Goal: Task Accomplishment & Management: Complete application form

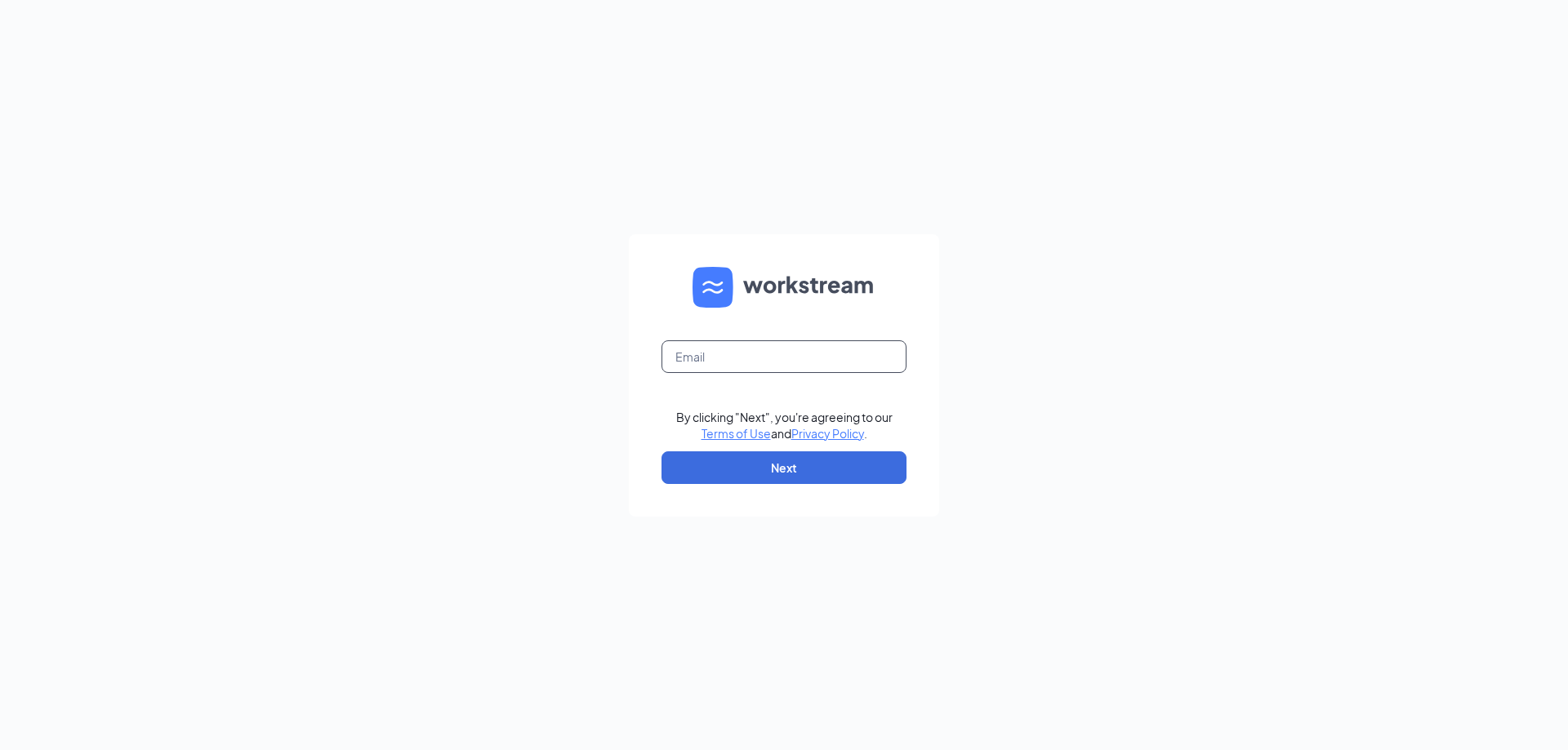
click at [821, 345] on input "text" at bounding box center [784, 357] width 245 height 33
type input "[EMAIL_ADDRESS][DOMAIN_NAME]"
click at [829, 458] on button "Next" at bounding box center [784, 467] width 245 height 33
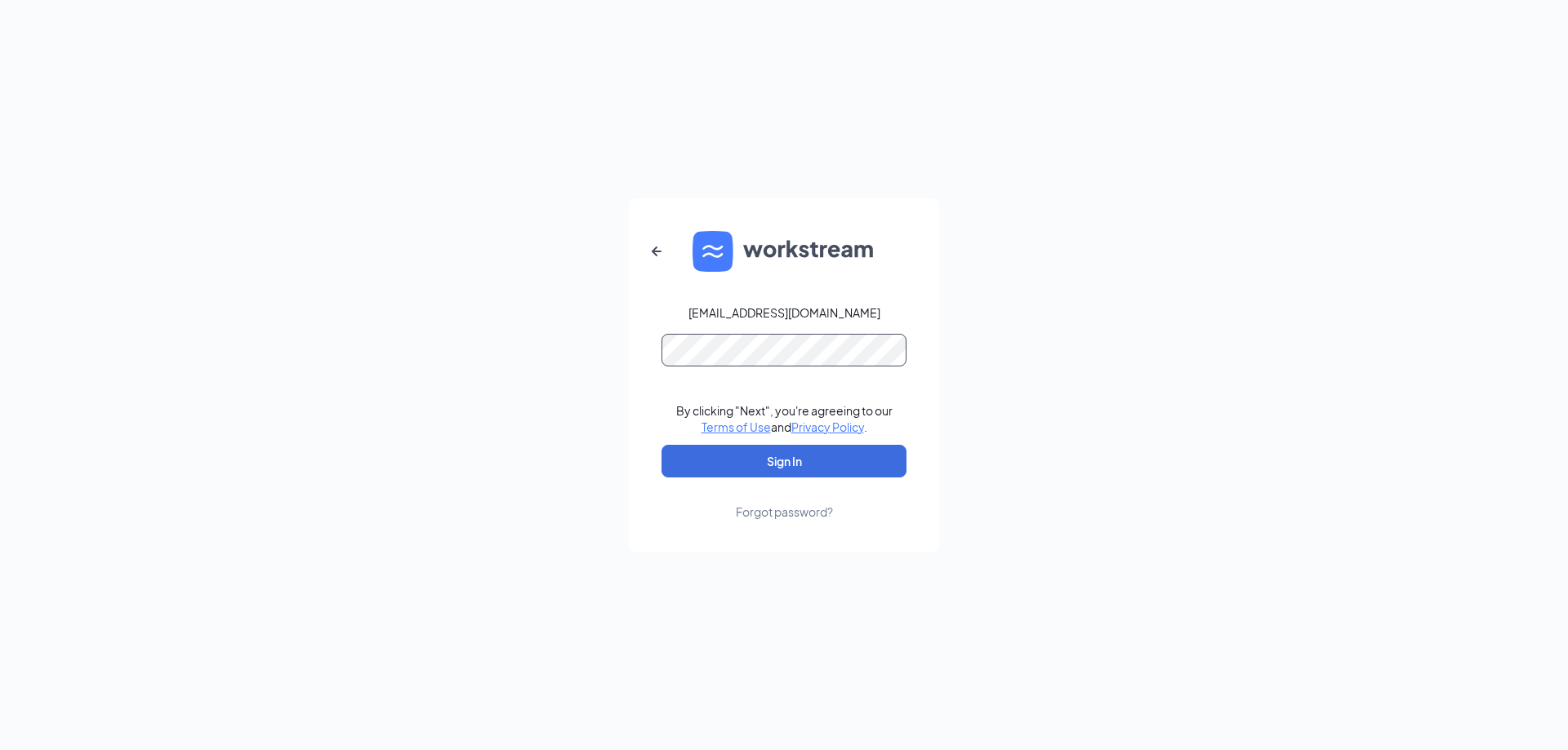
click at [661, 445] on button "Sign In" at bounding box center [784, 460] width 245 height 33
click at [792, 448] on button "Sign In" at bounding box center [784, 460] width 245 height 33
click at [776, 463] on button "Sign In" at bounding box center [784, 460] width 245 height 33
click at [661, 445] on button "Sign In" at bounding box center [784, 460] width 245 height 33
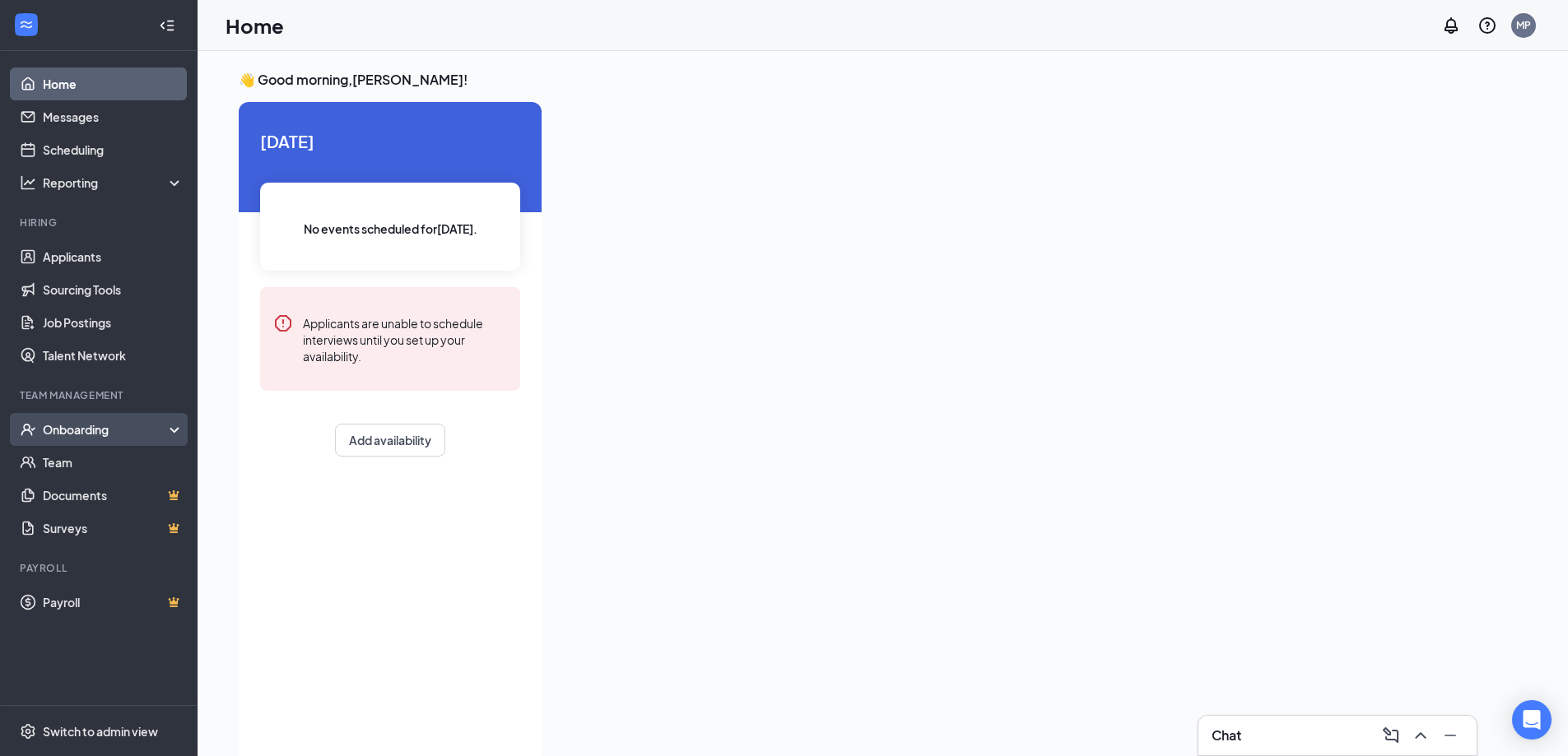
click at [107, 432] on div "Onboarding" at bounding box center [106, 429] width 127 height 17
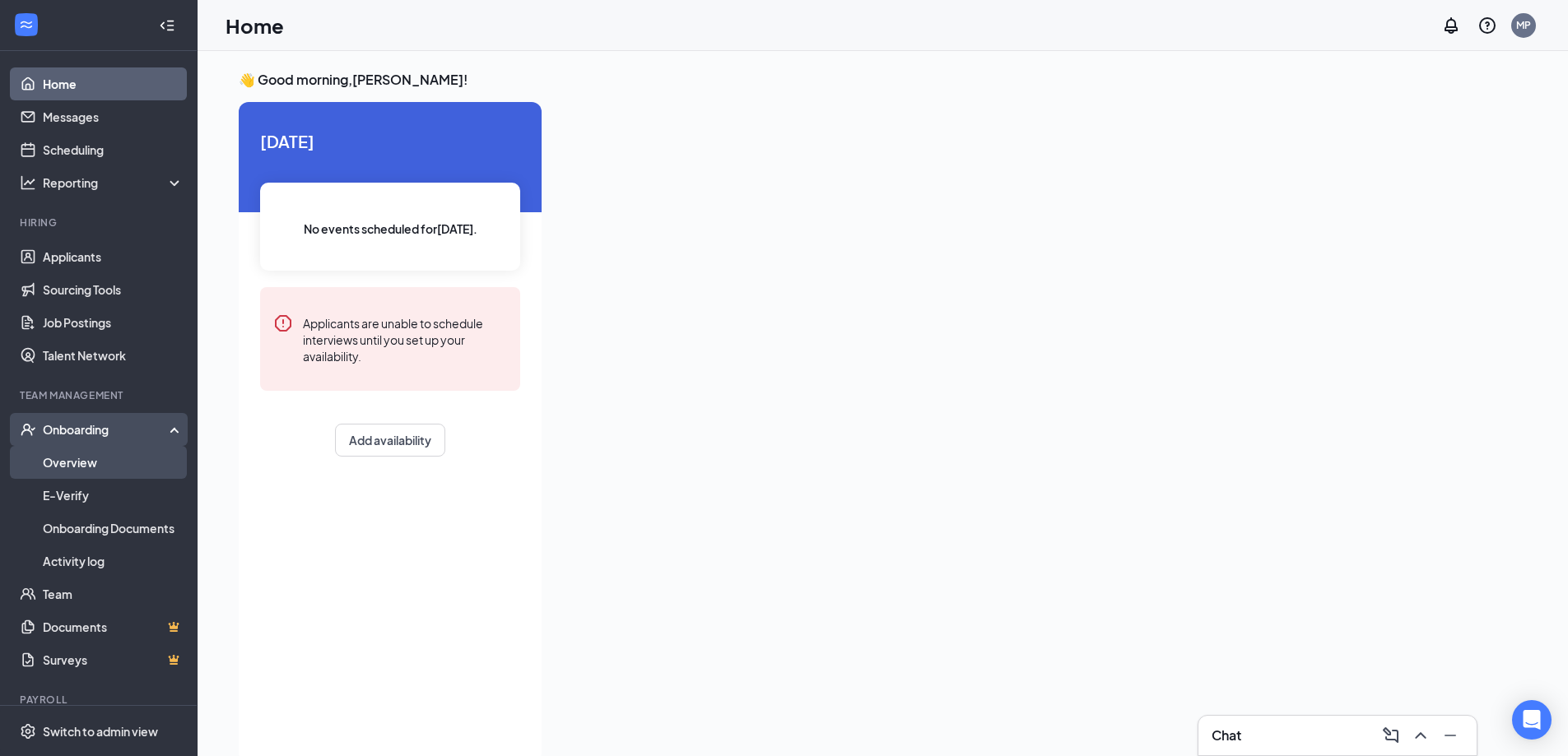
click at [107, 462] on link "Overview" at bounding box center [113, 462] width 140 height 33
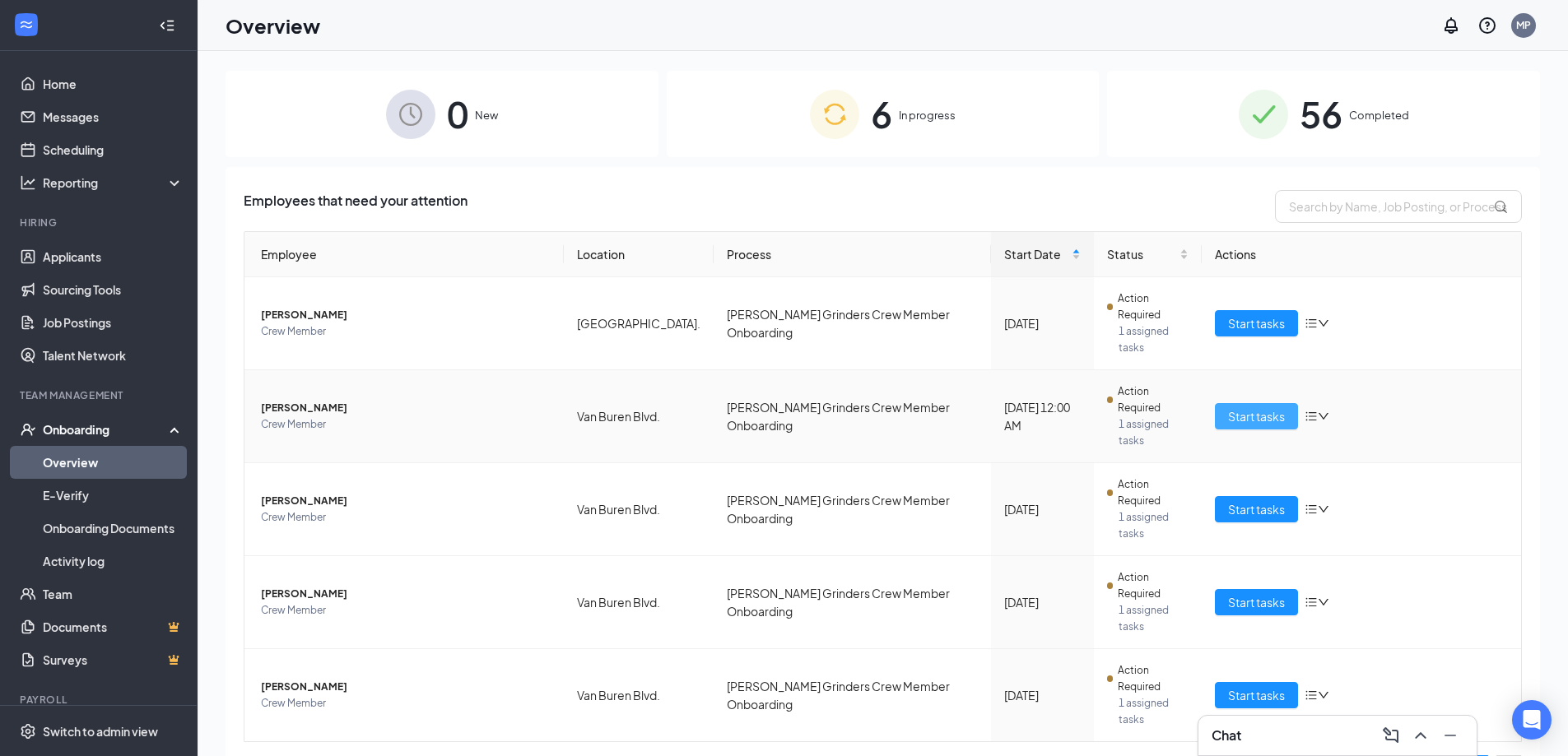
click at [1283, 407] on span "Start tasks" at bounding box center [1256, 416] width 57 height 18
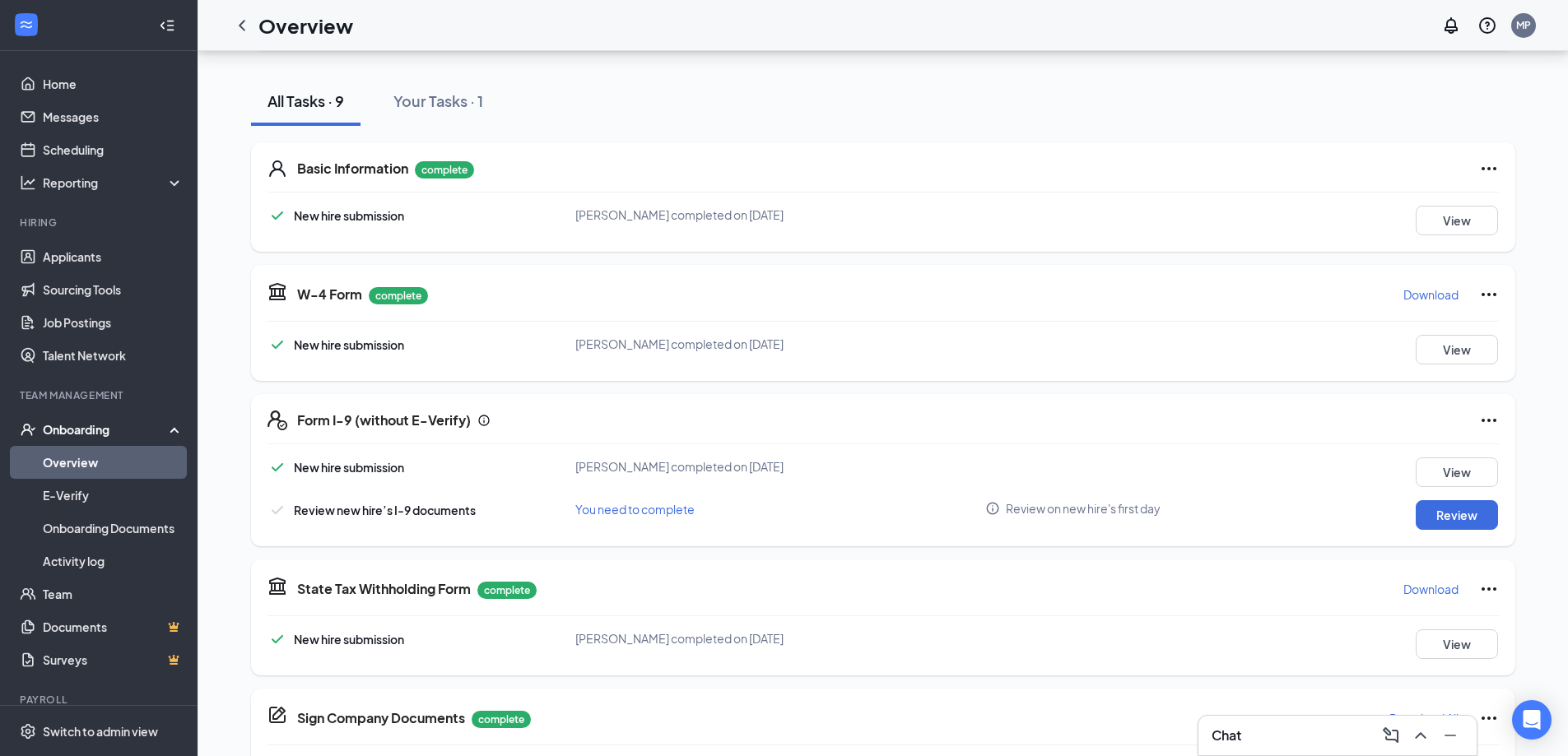
scroll to position [247, 0]
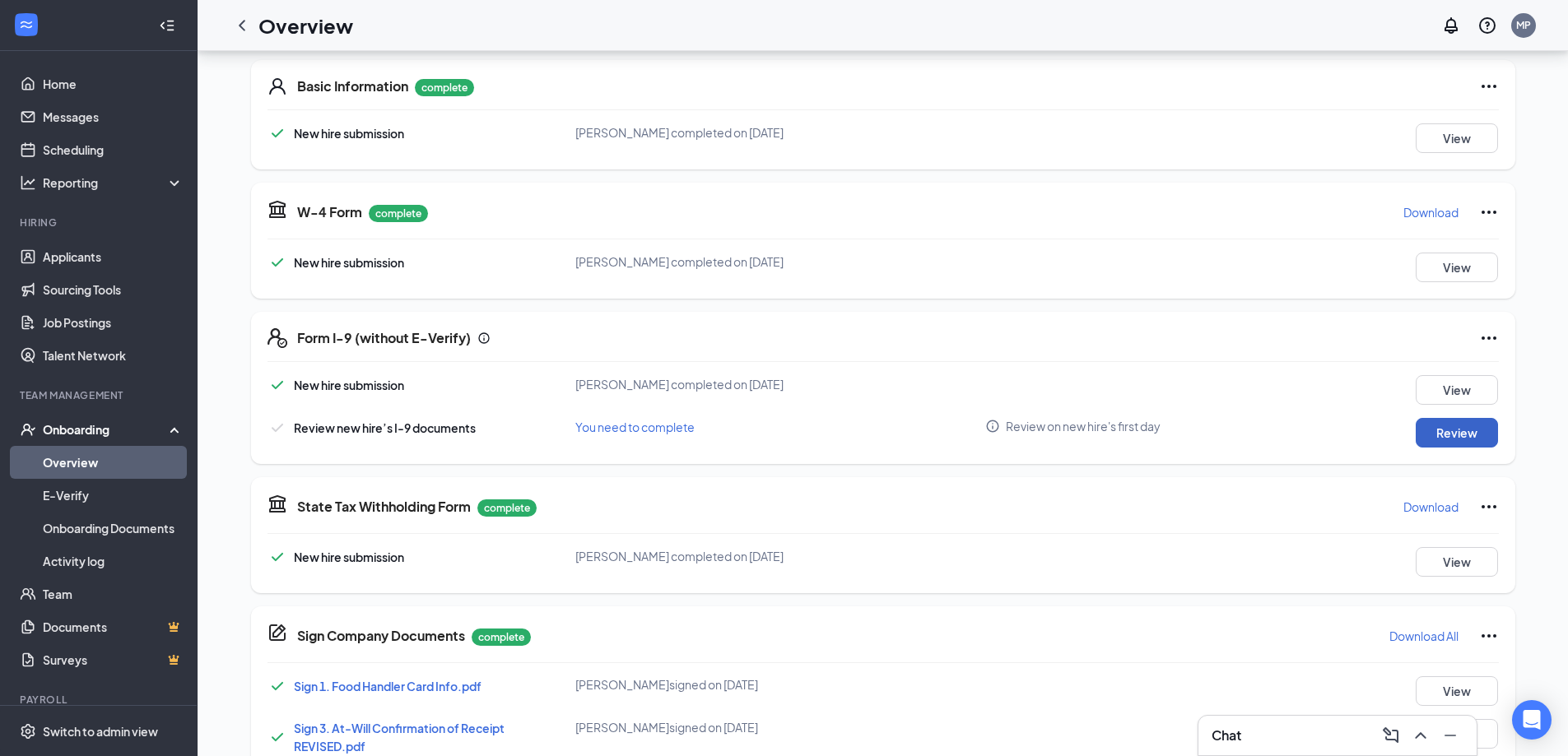
click at [1448, 431] on button "Review" at bounding box center [1456, 433] width 83 height 30
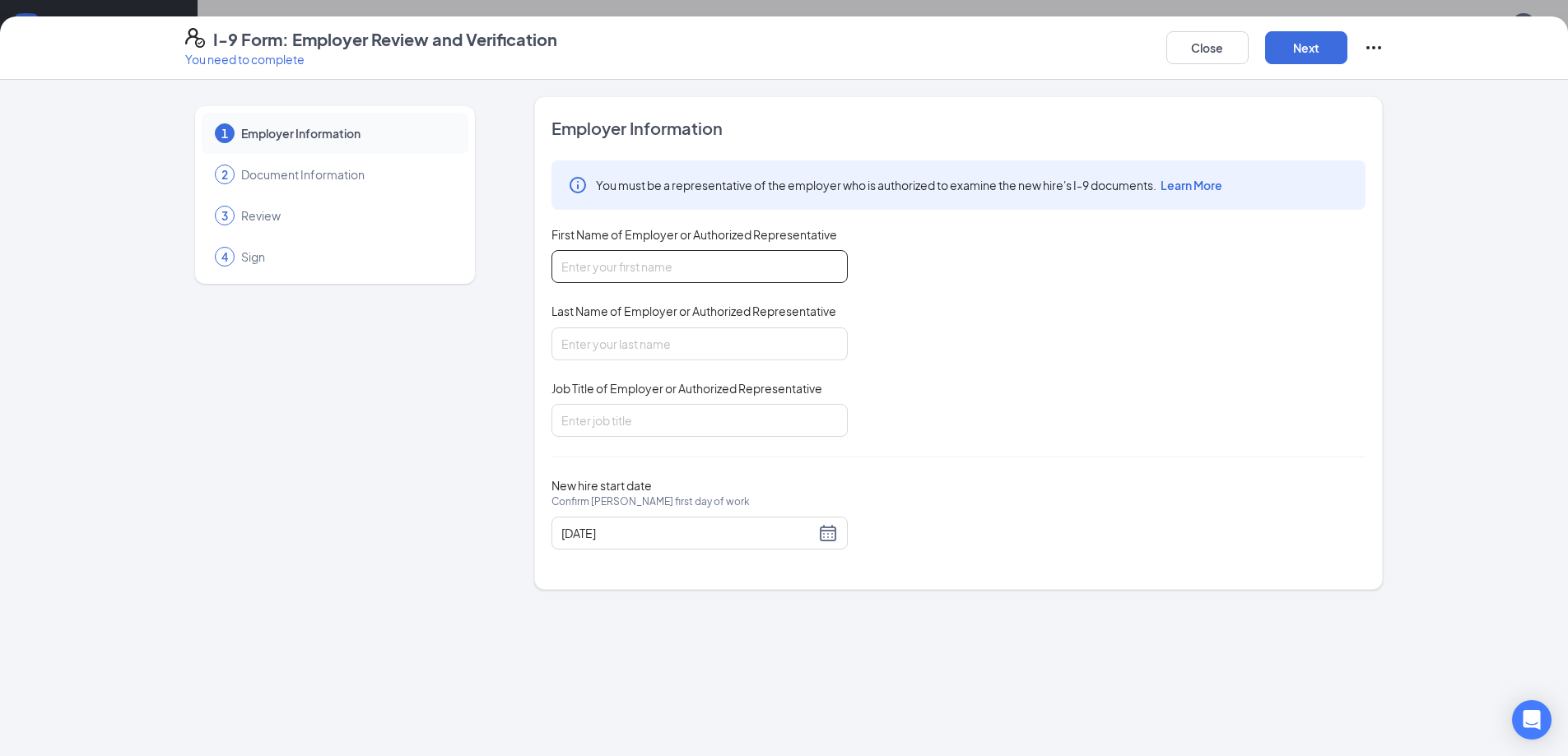
click at [647, 265] on input "First Name of Employer or Authorized Representative" at bounding box center [699, 266] width 296 height 33
type input "Mandi"
type input "Perrone"
click at [614, 413] on input "Job Title of Employer or Authorized Representative" at bounding box center [699, 420] width 296 height 33
type input "Manager"
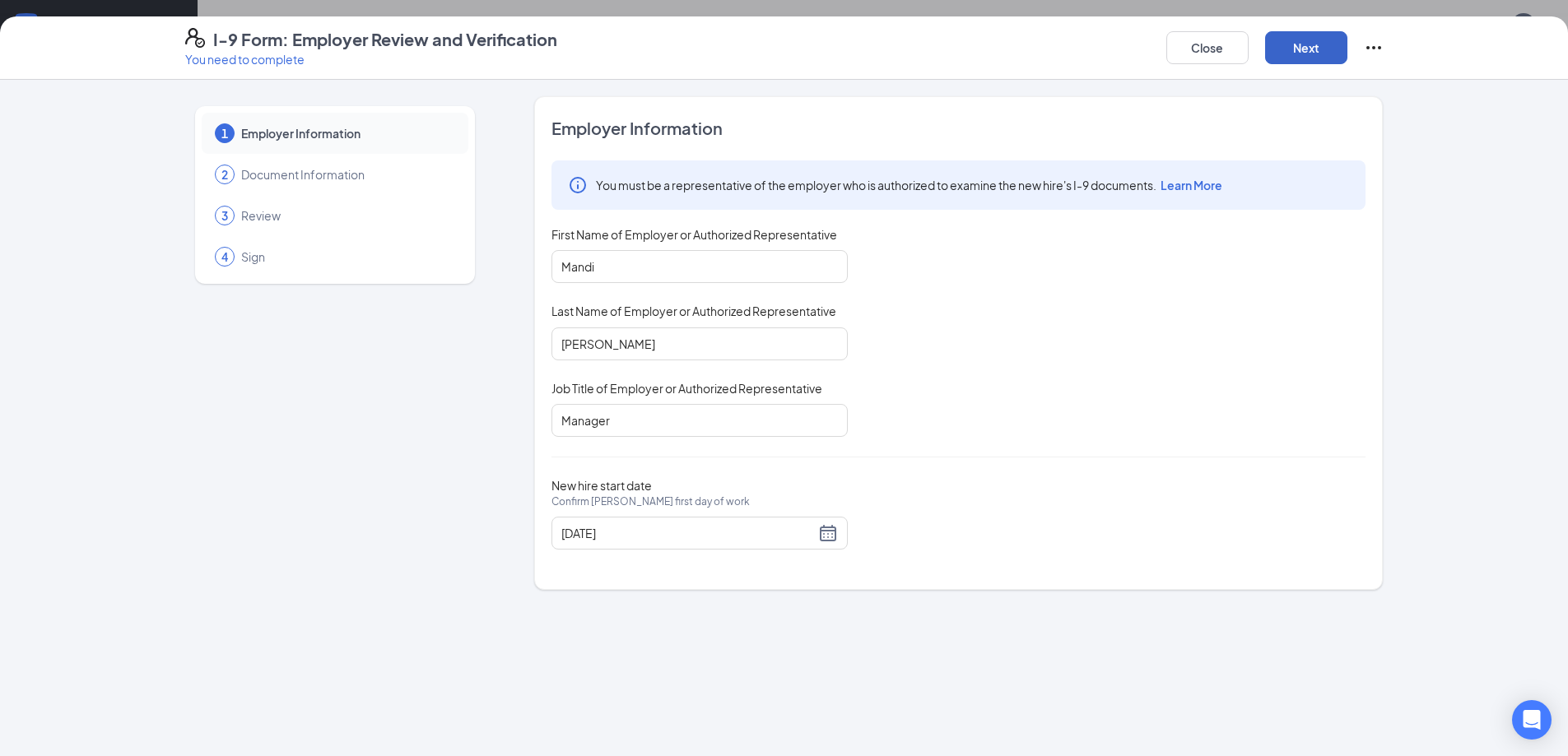
click at [1308, 40] on button "Next" at bounding box center [1306, 47] width 83 height 33
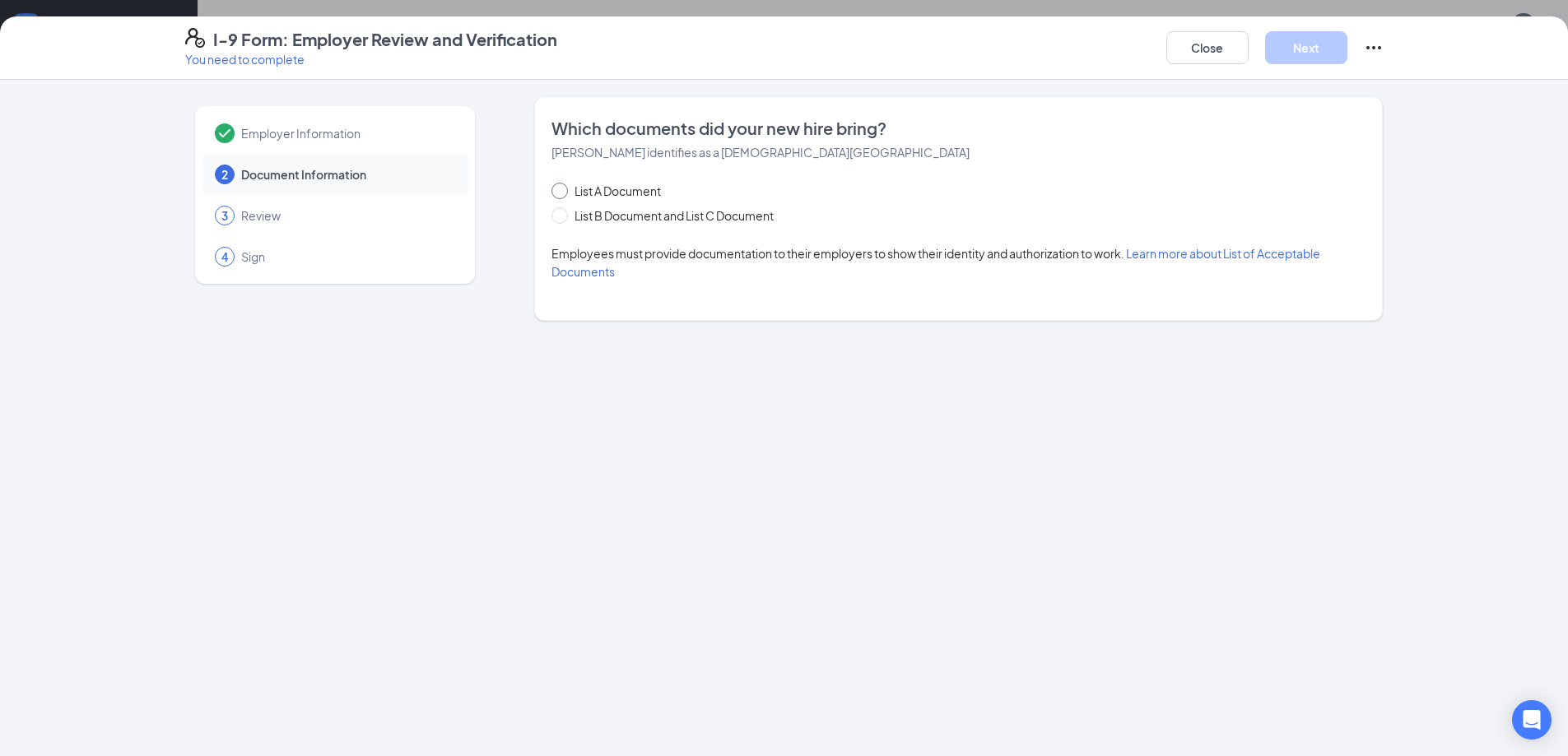
click at [563, 196] on span at bounding box center [560, 190] width 17 height 17
click at [563, 194] on input "List A Document" at bounding box center [558, 188] width 12 height 12
radio input "true"
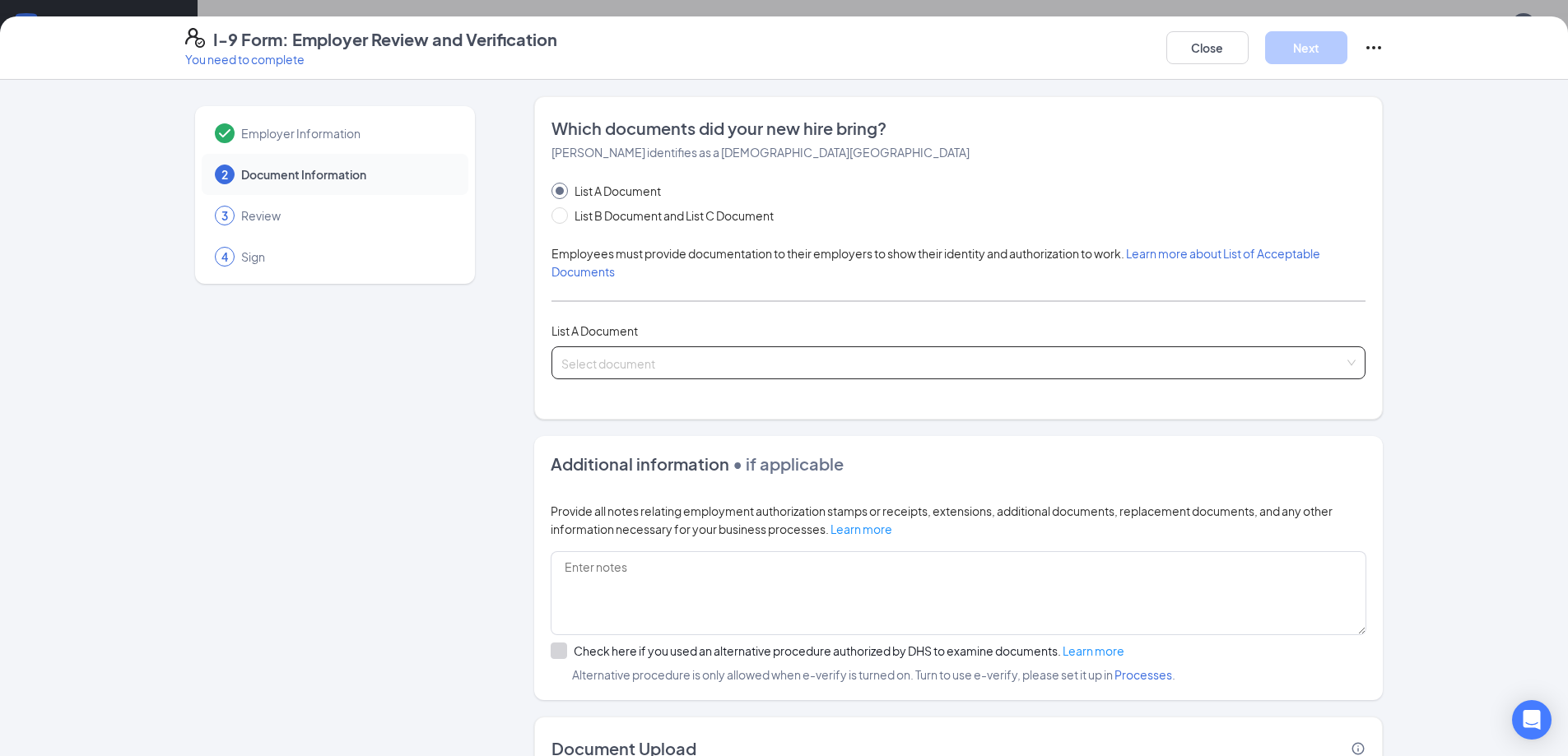
click at [649, 363] on input "search" at bounding box center [952, 360] width 783 height 25
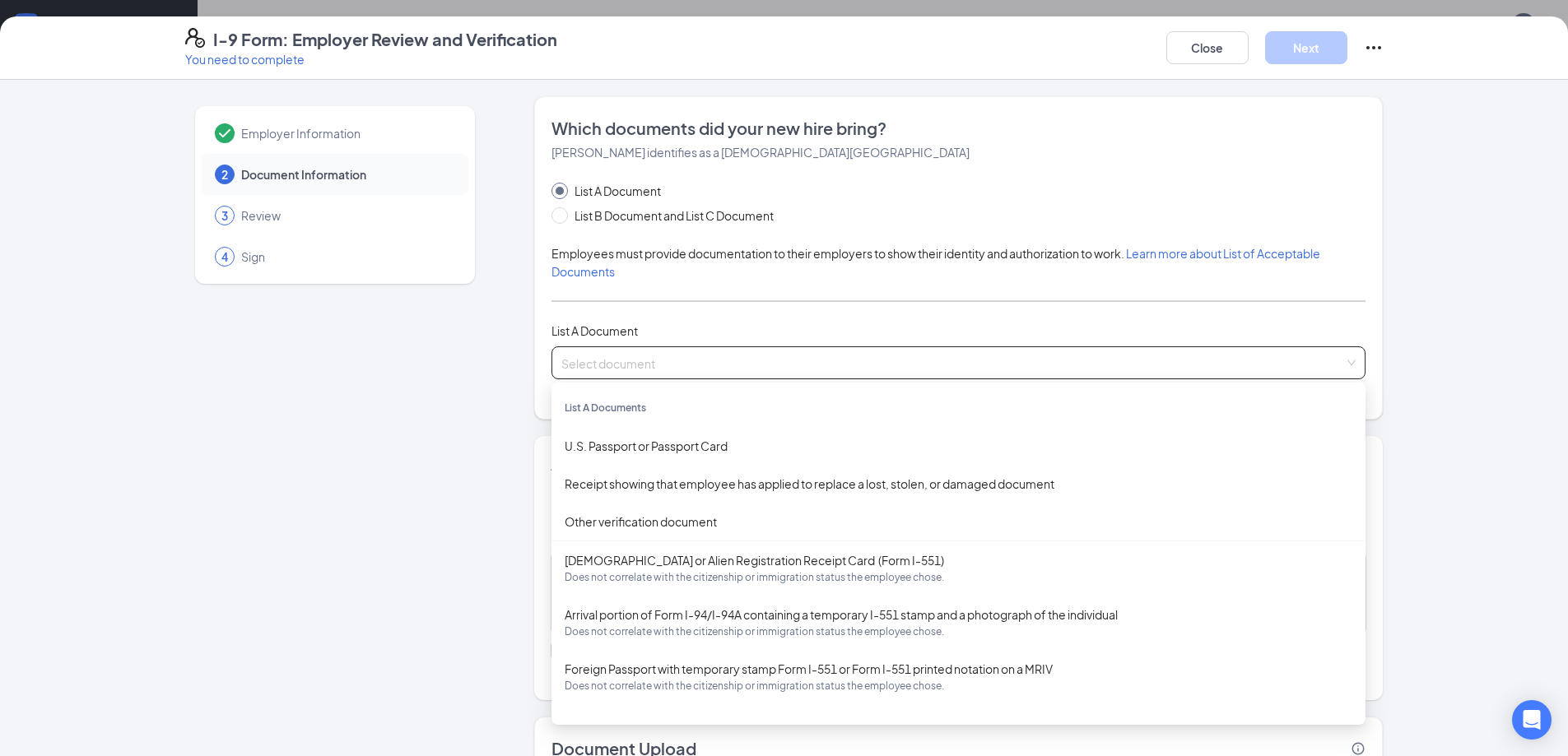
click at [649, 363] on input "search" at bounding box center [952, 360] width 783 height 25
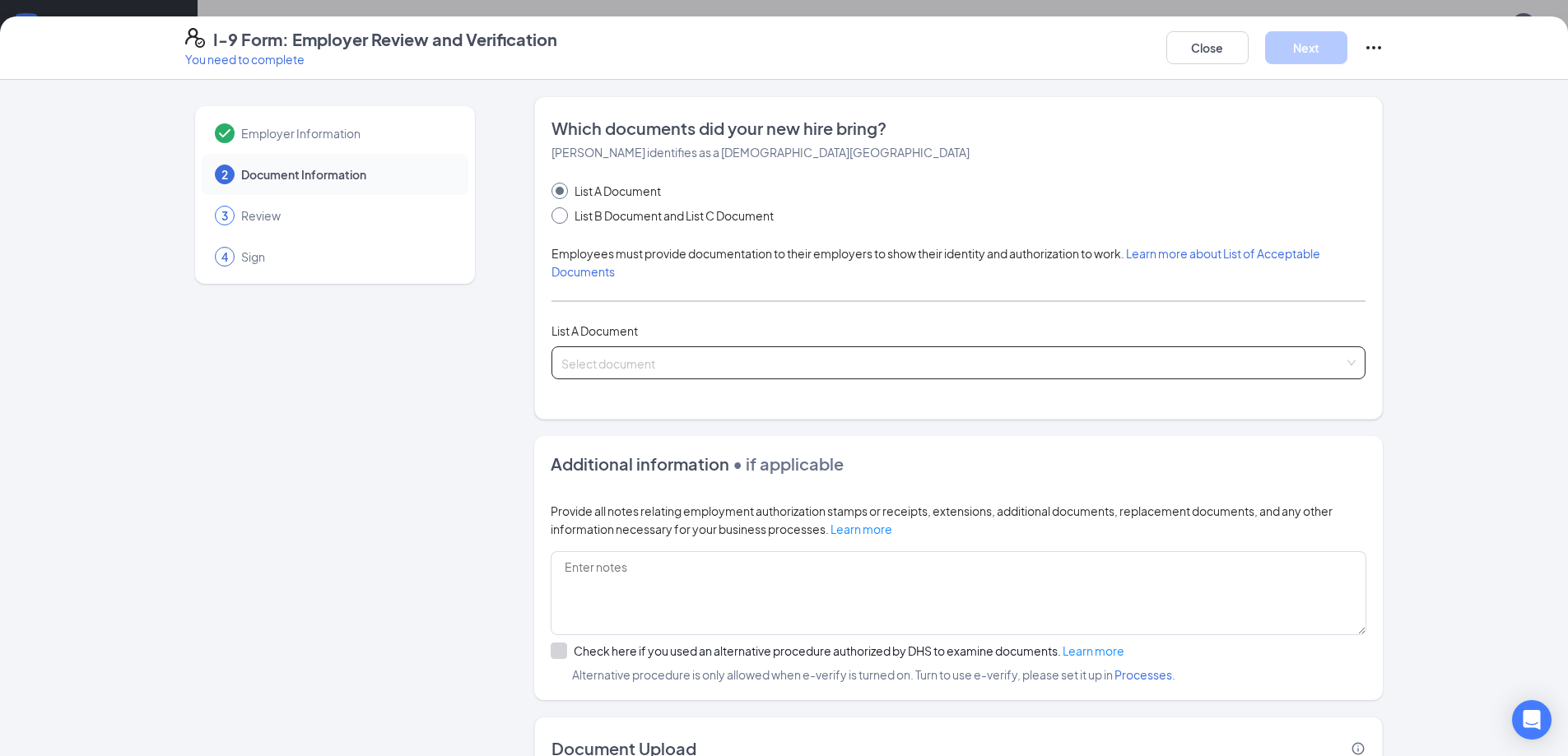
click at [560, 214] on span at bounding box center [560, 215] width 17 height 17
click at [560, 214] on input "List B Document and List C Document" at bounding box center [558, 213] width 12 height 12
radio input "true"
radio input "false"
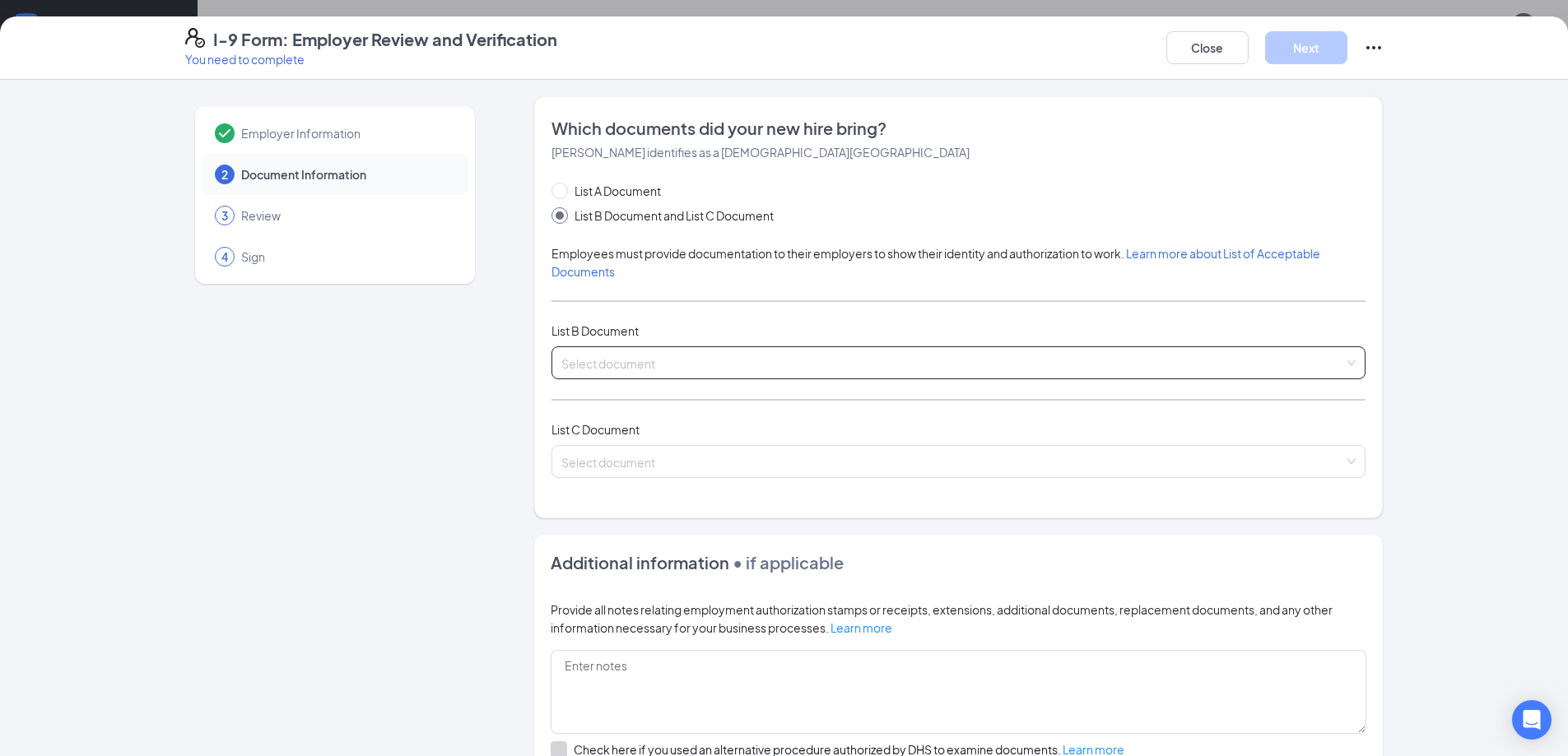
click at [637, 366] on input "search" at bounding box center [952, 360] width 783 height 25
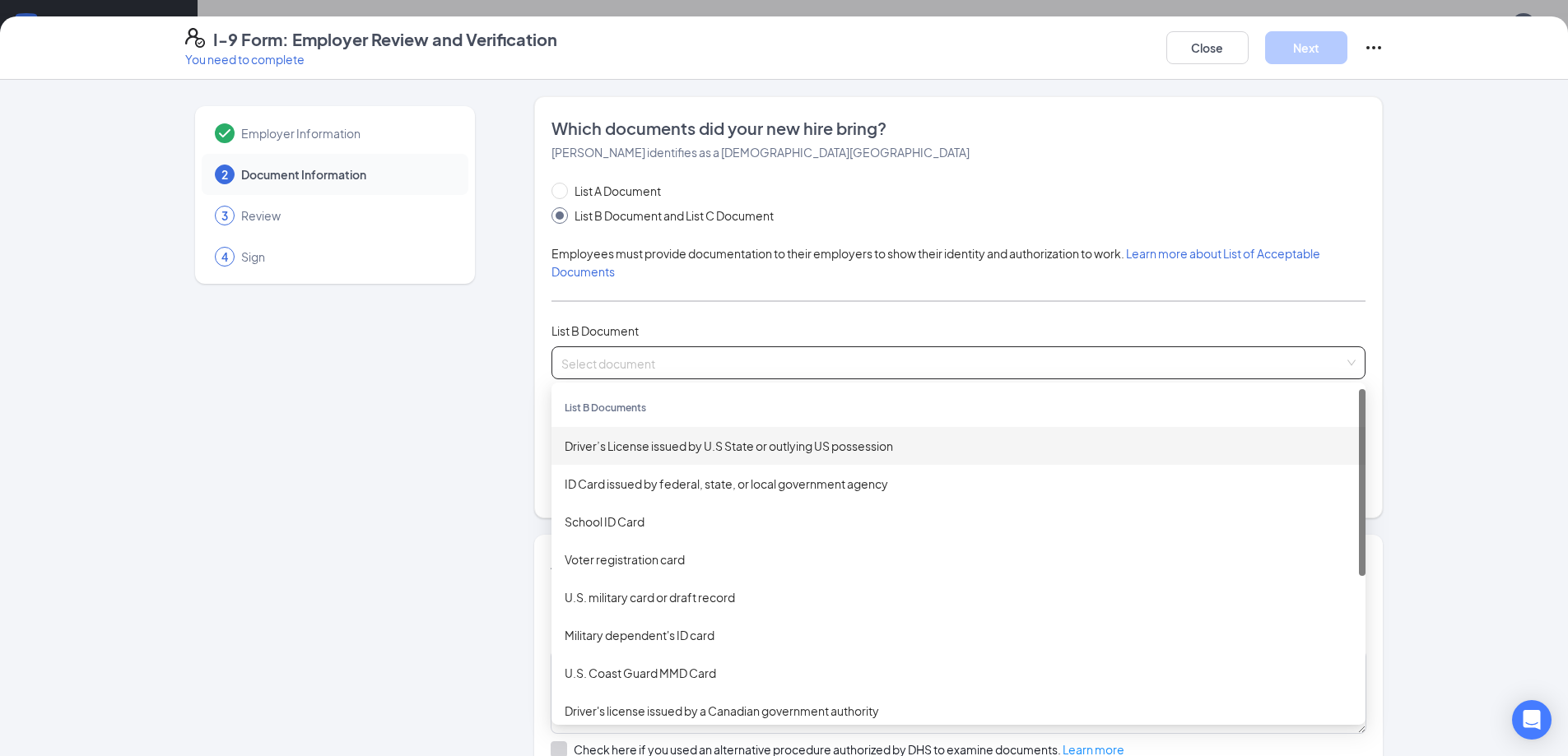
click at [664, 442] on div "Driver’s License issued by U.S State or outlying US possession" at bounding box center [958, 446] width 788 height 18
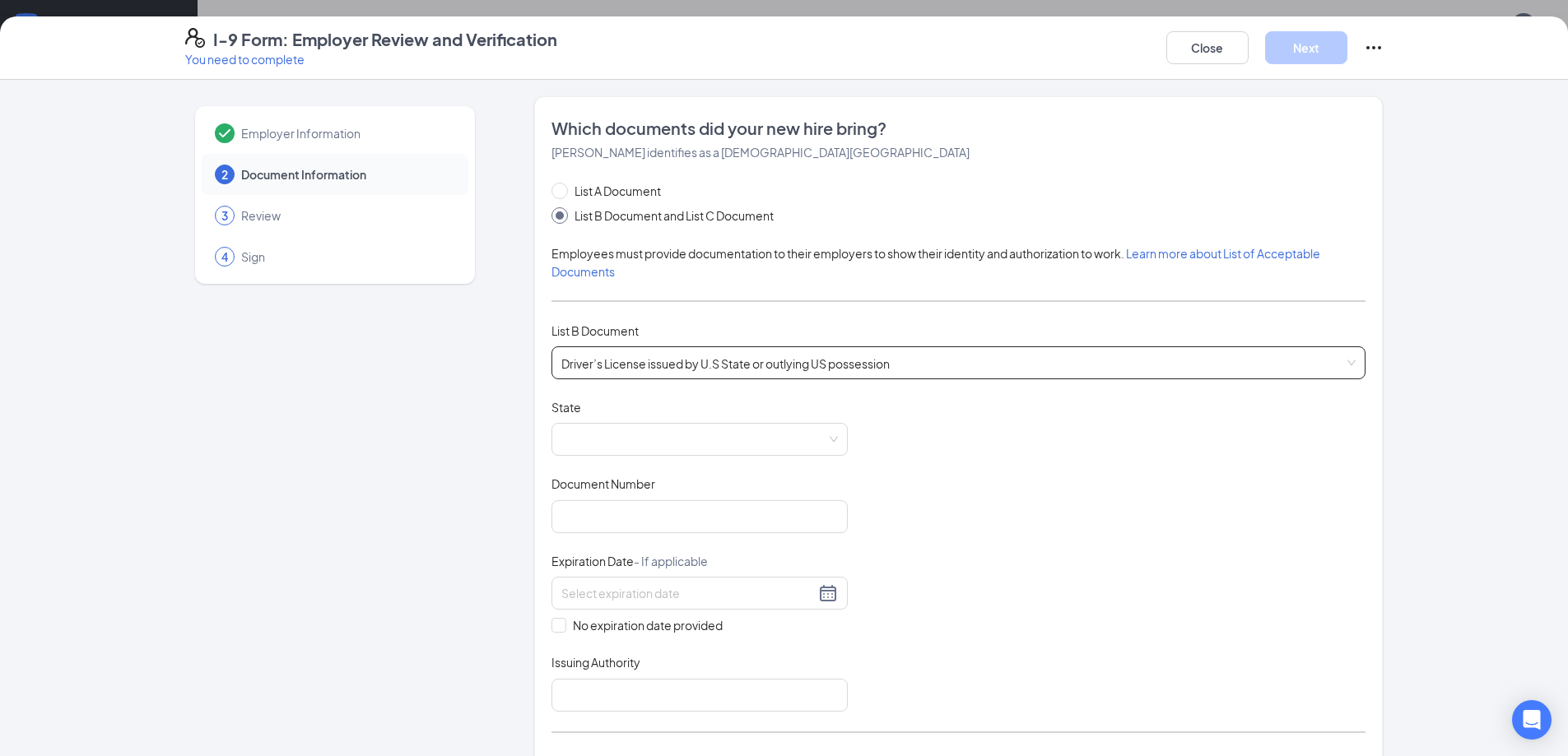
click at [664, 442] on span at bounding box center [699, 438] width 277 height 31
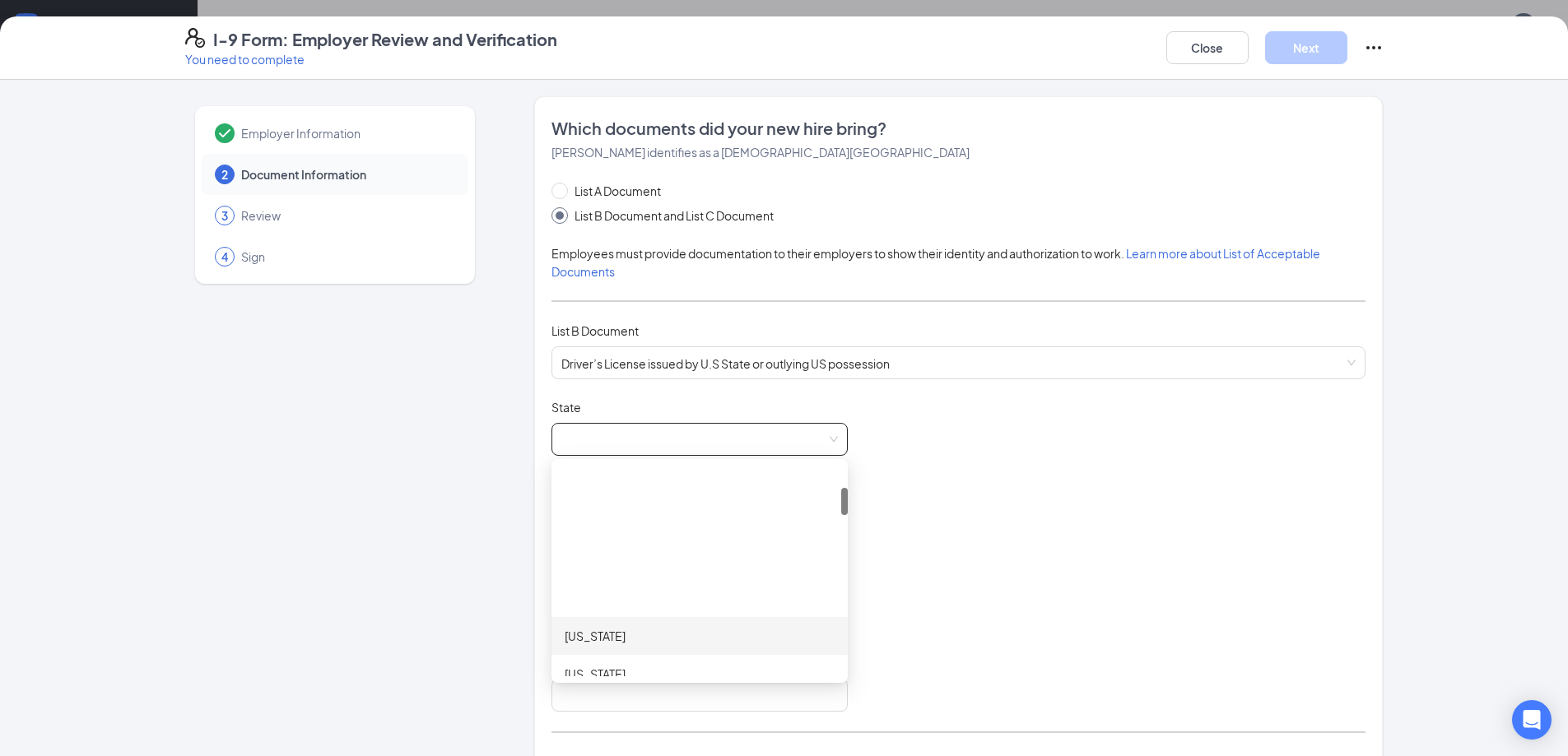
scroll to position [164, 0]
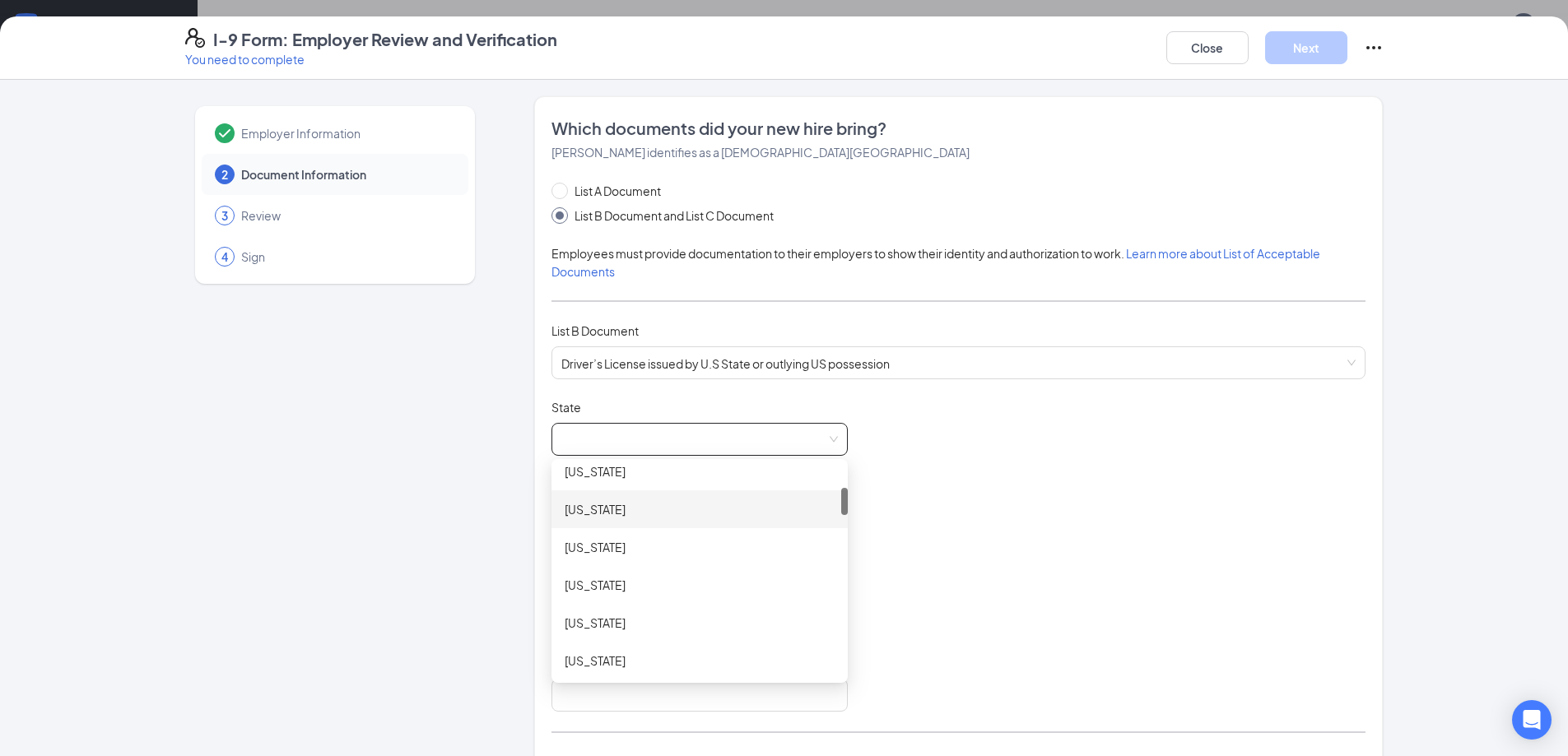
click at [636, 501] on div "California" at bounding box center [699, 509] width 270 height 18
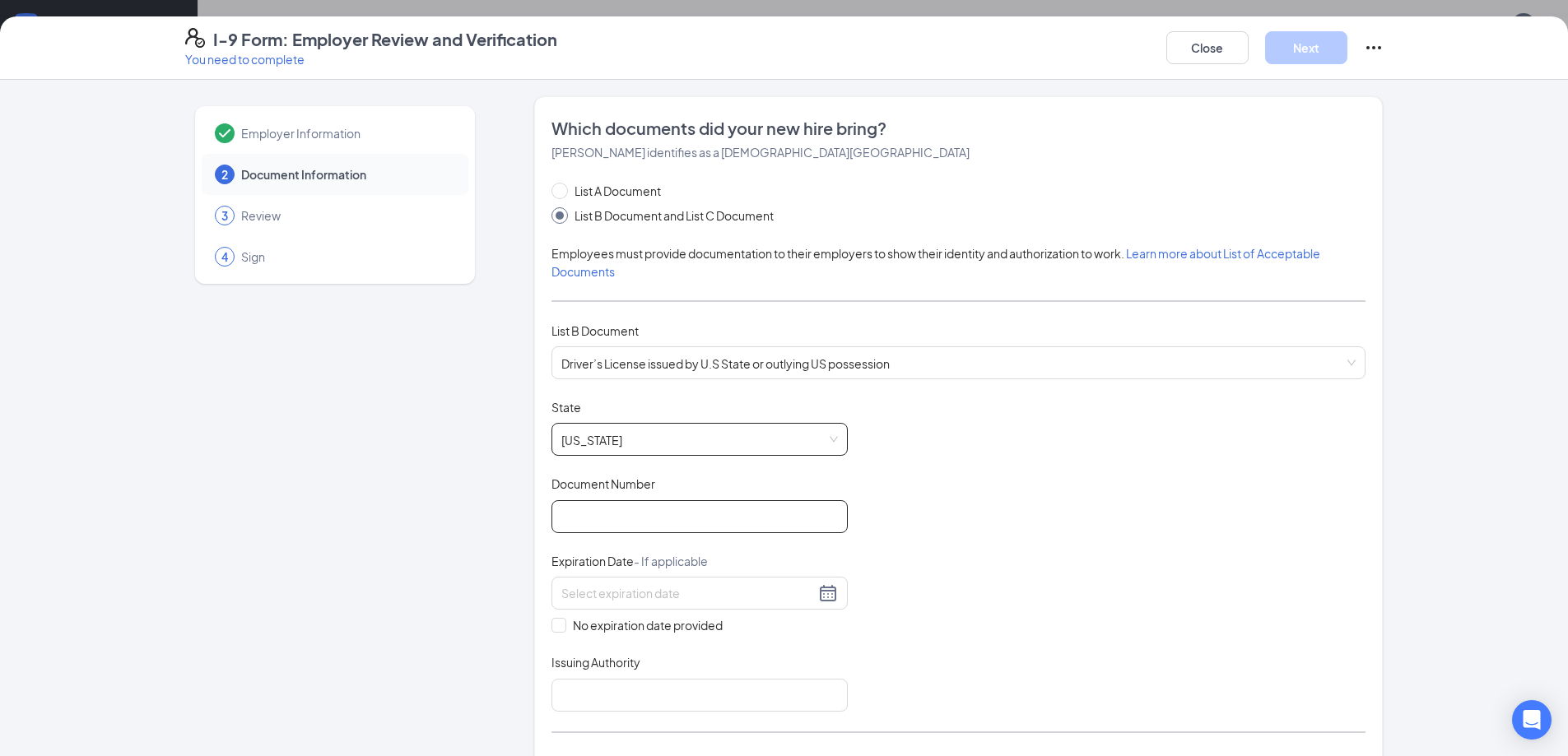
click at [618, 521] on input "Document Number" at bounding box center [699, 516] width 296 height 33
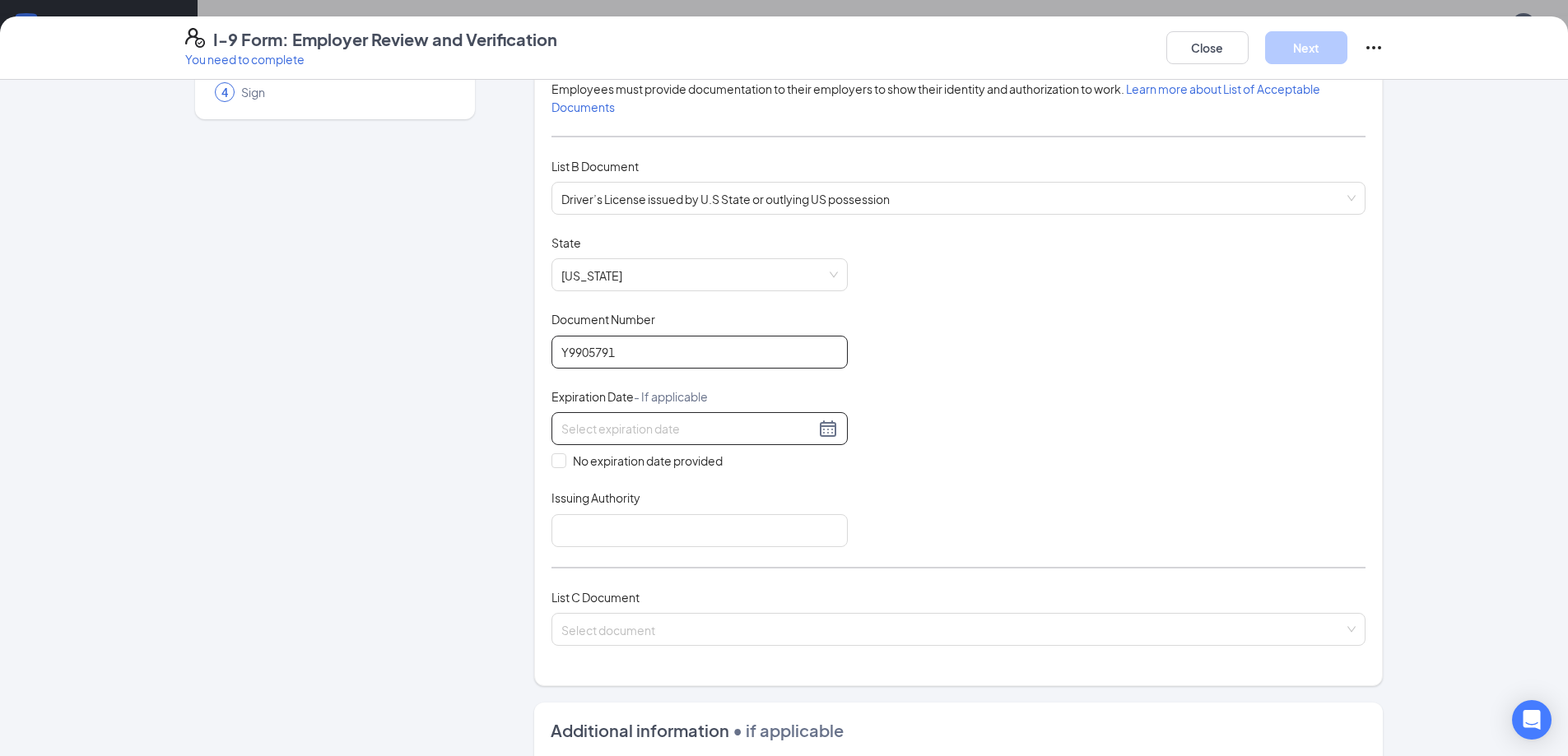
type input "Y9905791"
click at [826, 428] on div at bounding box center [699, 429] width 277 height 20
click at [759, 468] on span "button" at bounding box center [759, 467] width 8 height 8
click at [759, 467] on span "button" at bounding box center [759, 467] width 8 height 8
click at [576, 463] on button "button" at bounding box center [579, 464] width 18 height 33
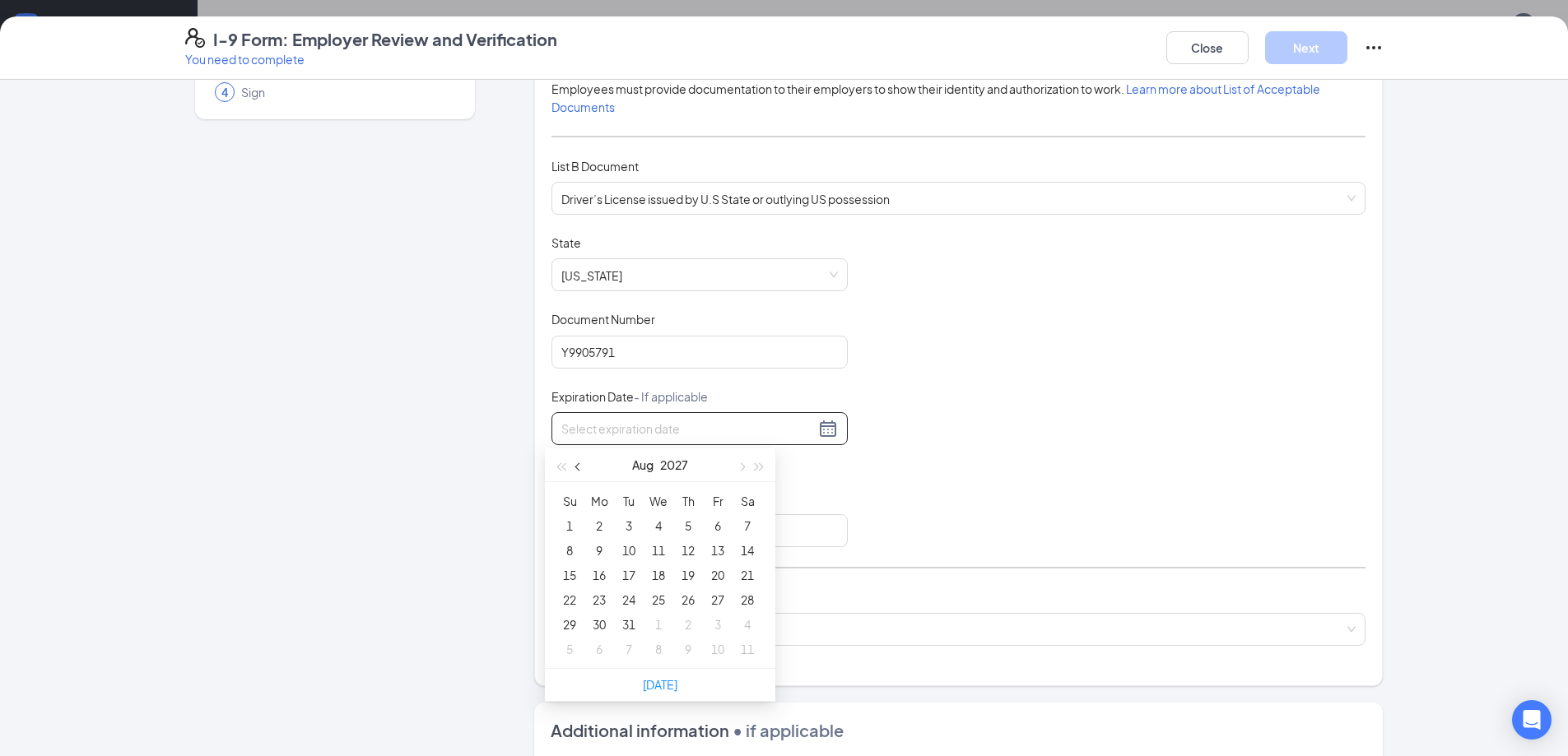
click at [576, 463] on button "button" at bounding box center [579, 464] width 18 height 33
click at [575, 463] on button "button" at bounding box center [579, 464] width 18 height 33
type input "04/23/2027"
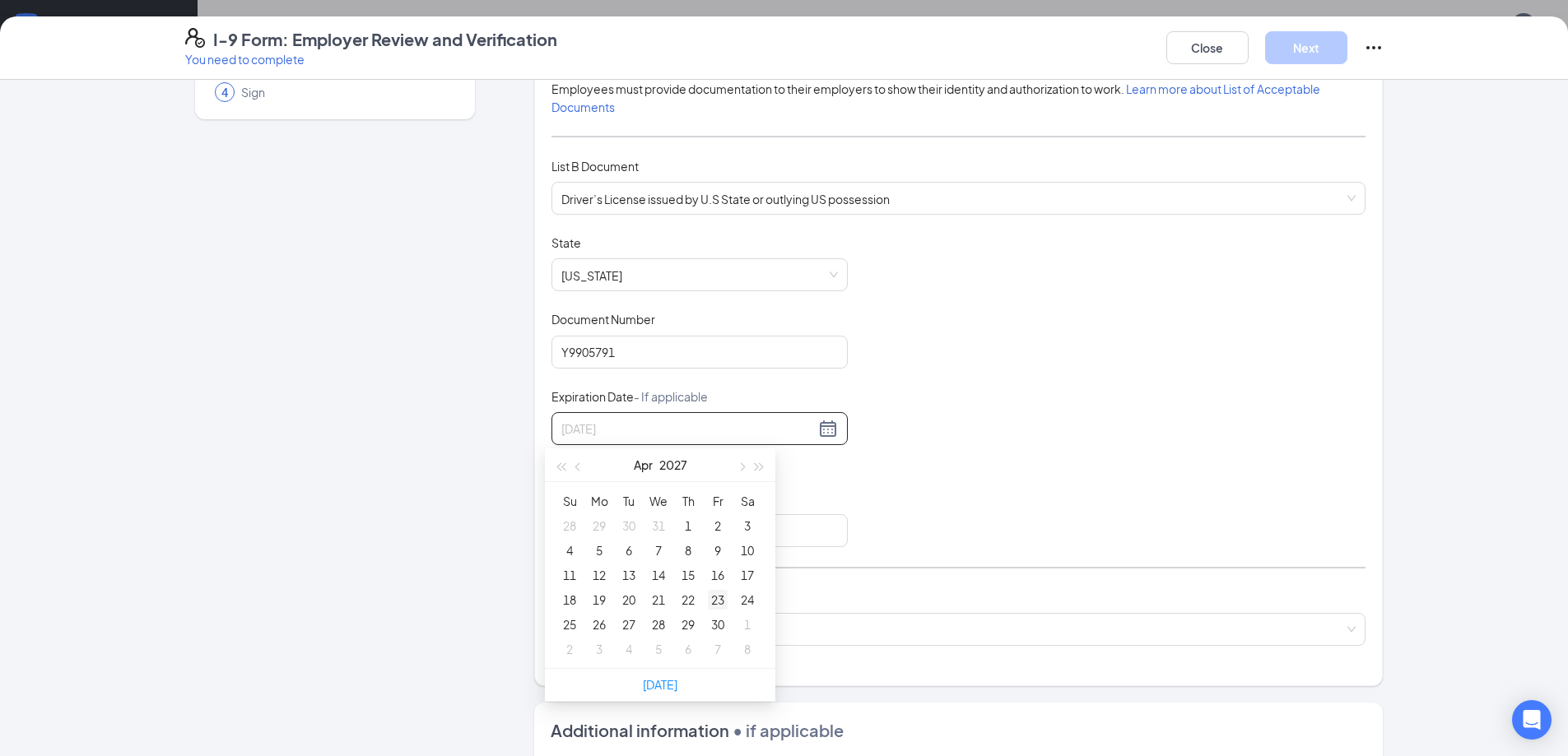
click at [720, 595] on div "23" at bounding box center [718, 600] width 20 height 20
click at [678, 532] on input "Issuing Authority" at bounding box center [699, 530] width 296 height 33
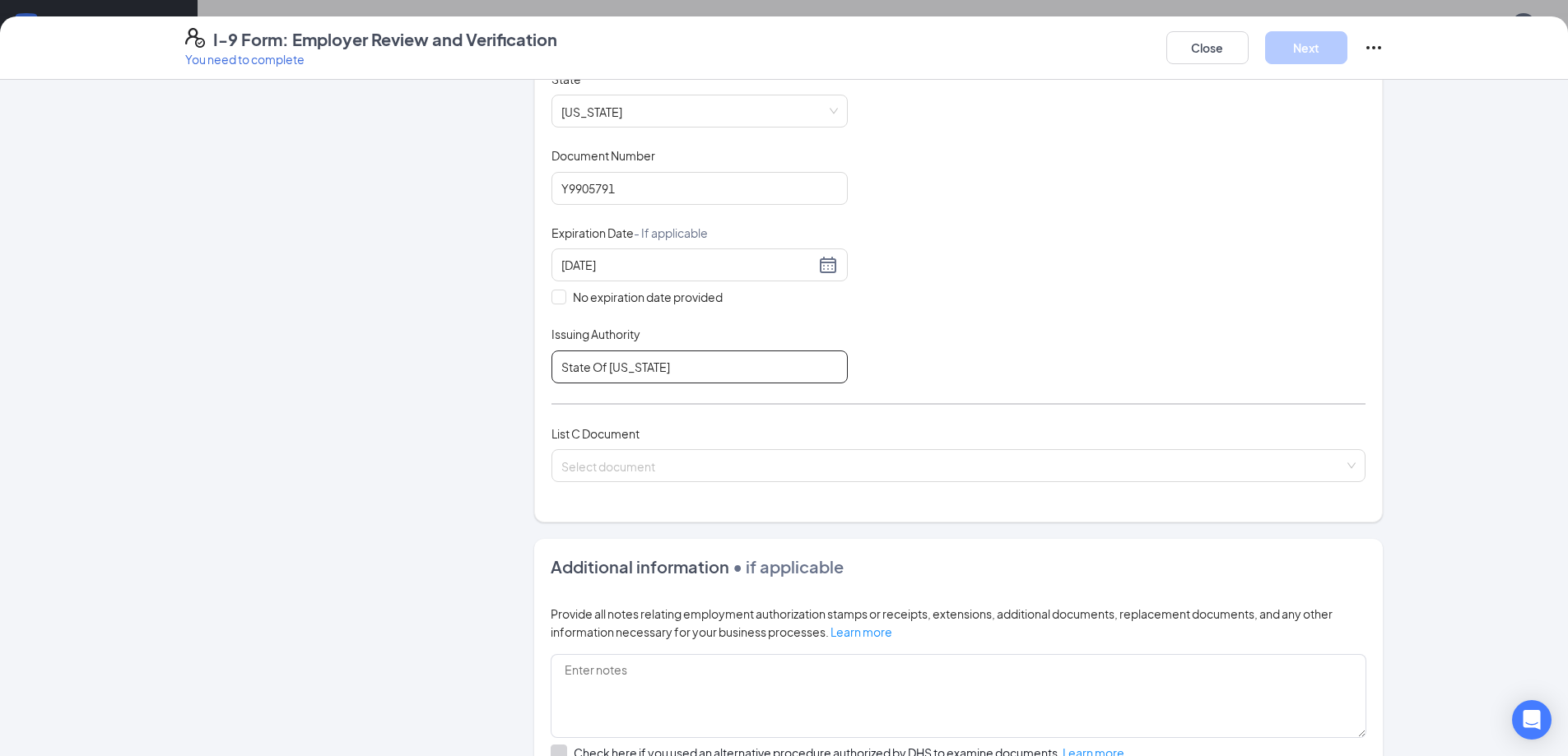
scroll to position [329, 0]
type input "State Of California"
click at [669, 456] on input "search" at bounding box center [952, 461] width 783 height 25
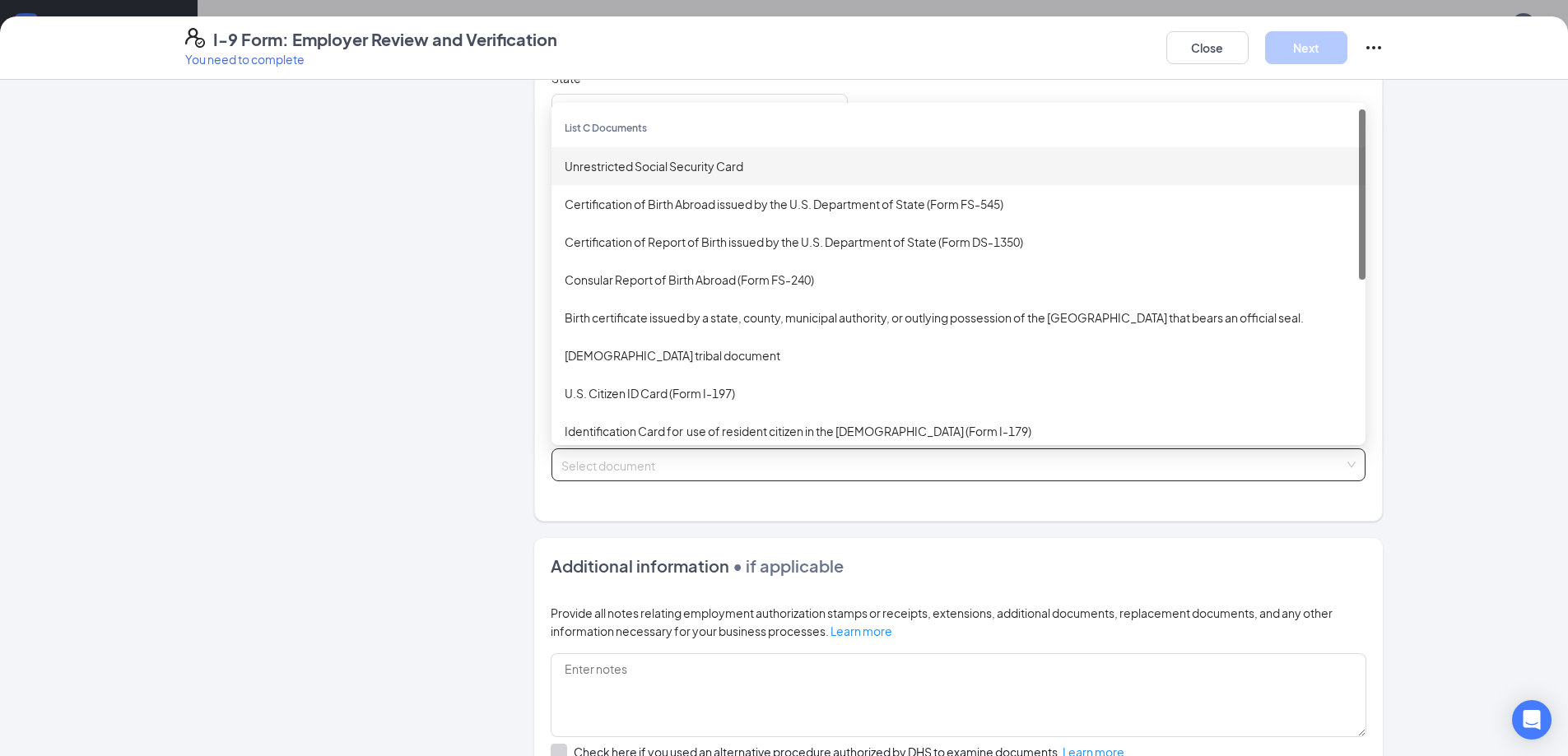
click at [637, 163] on div "Unrestricted Social Security Card" at bounding box center [958, 166] width 788 height 18
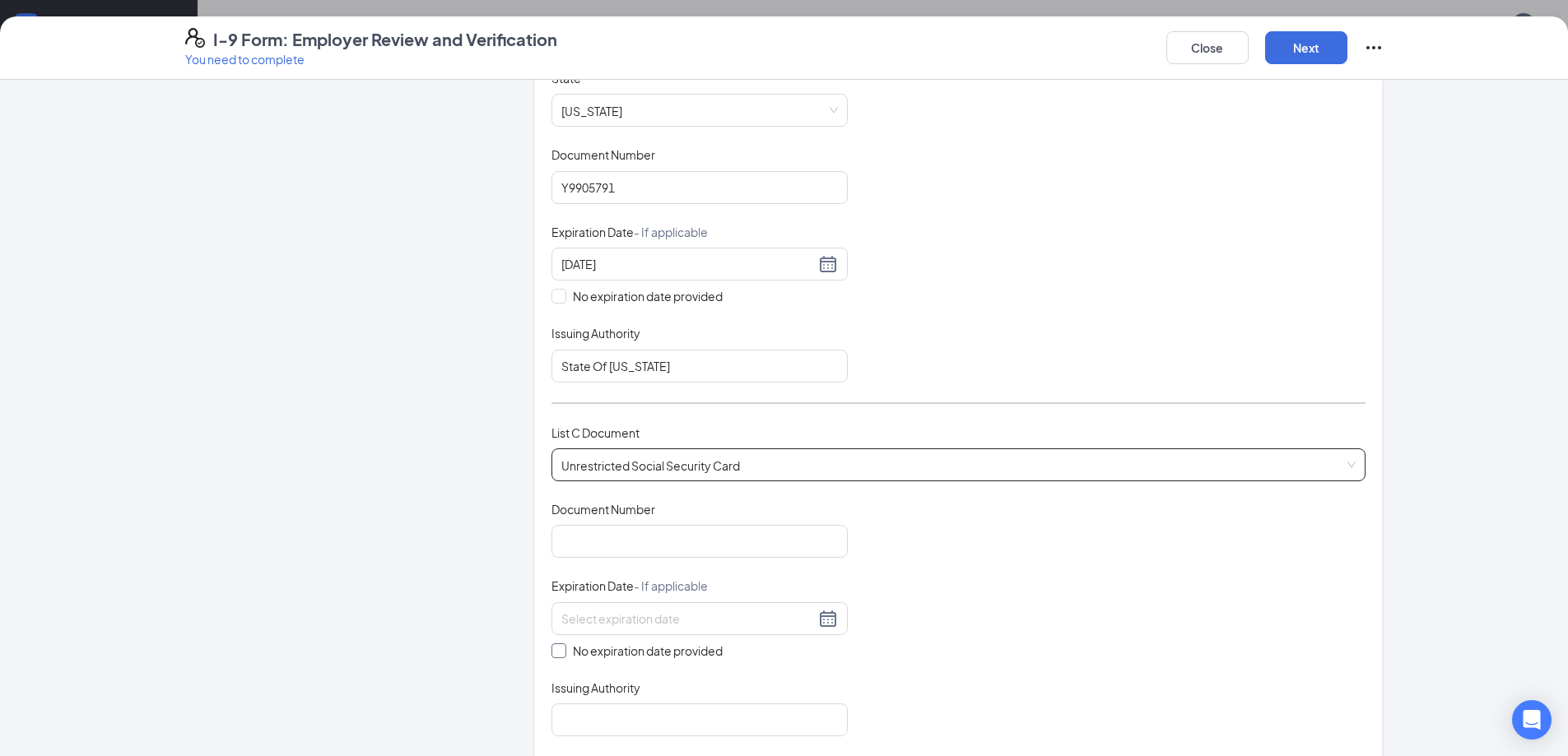
click at [555, 659] on label "No expiration date provided" at bounding box center [699, 650] width 296 height 18
click at [555, 655] on input "No expiration date provided" at bounding box center [558, 649] width 12 height 12
checkbox input "true"
click at [582, 533] on input "Document Number" at bounding box center [699, 541] width 296 height 33
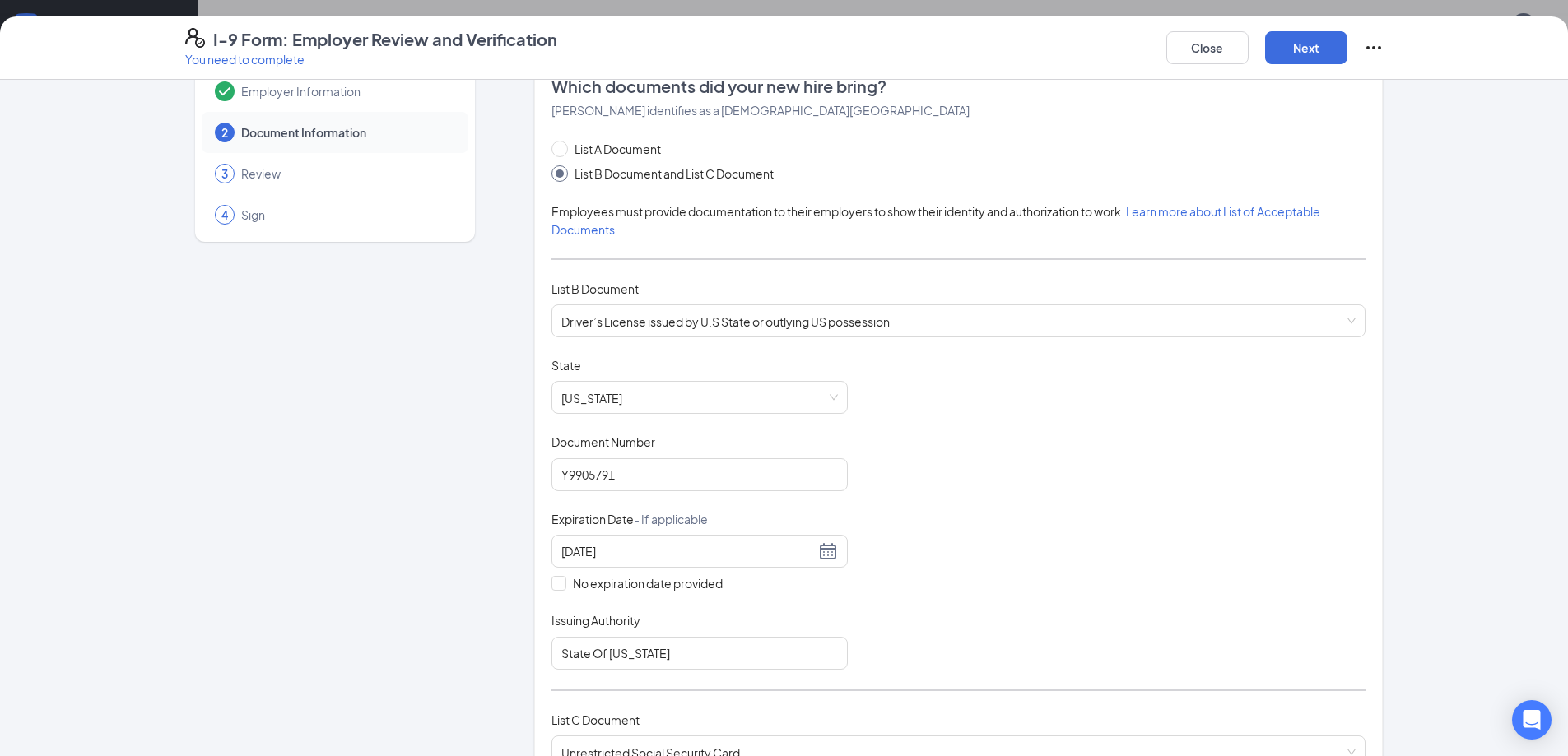
scroll to position [0, 0]
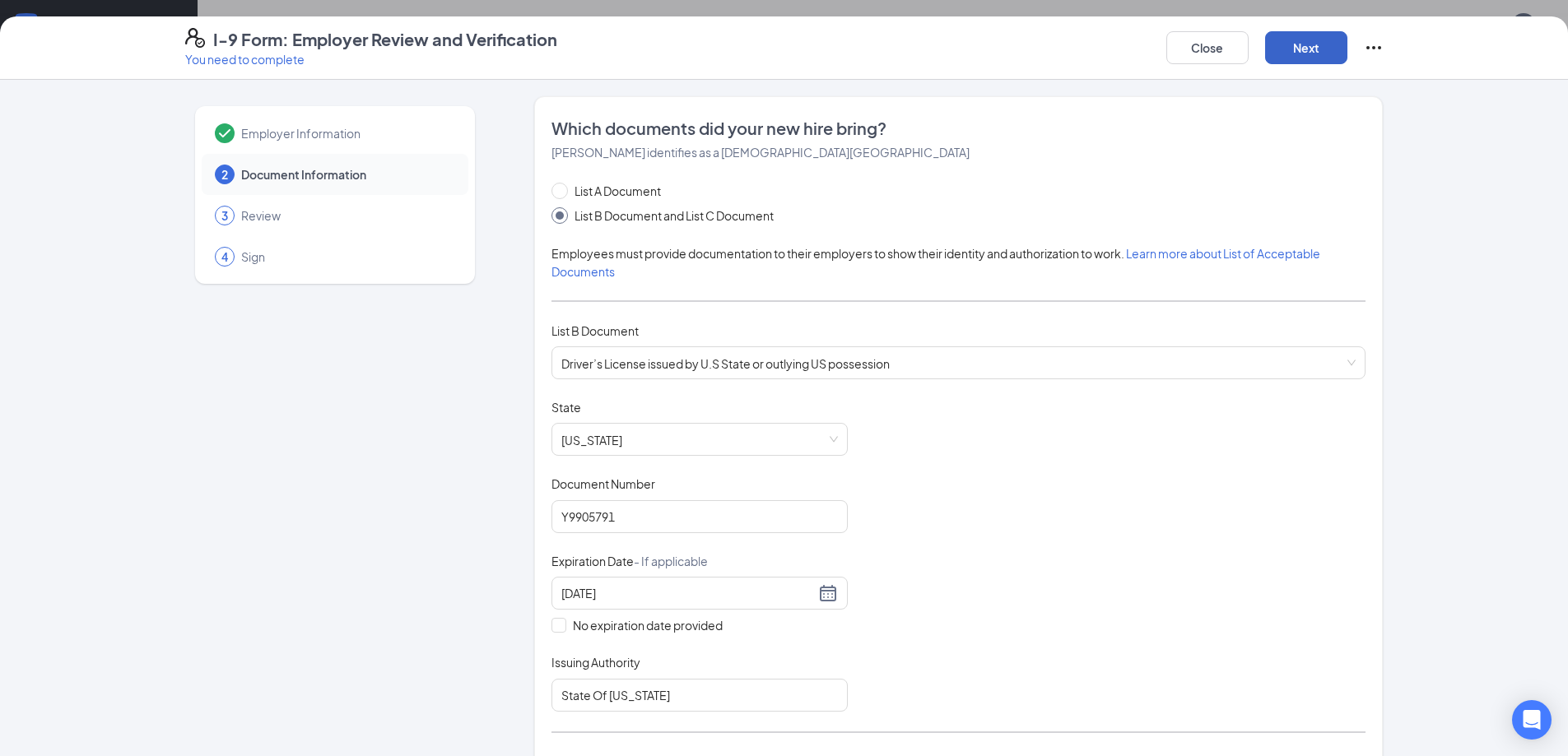
click at [1328, 46] on button "Next" at bounding box center [1306, 47] width 83 height 33
click at [1231, 47] on button "Close" at bounding box center [1207, 47] width 83 height 33
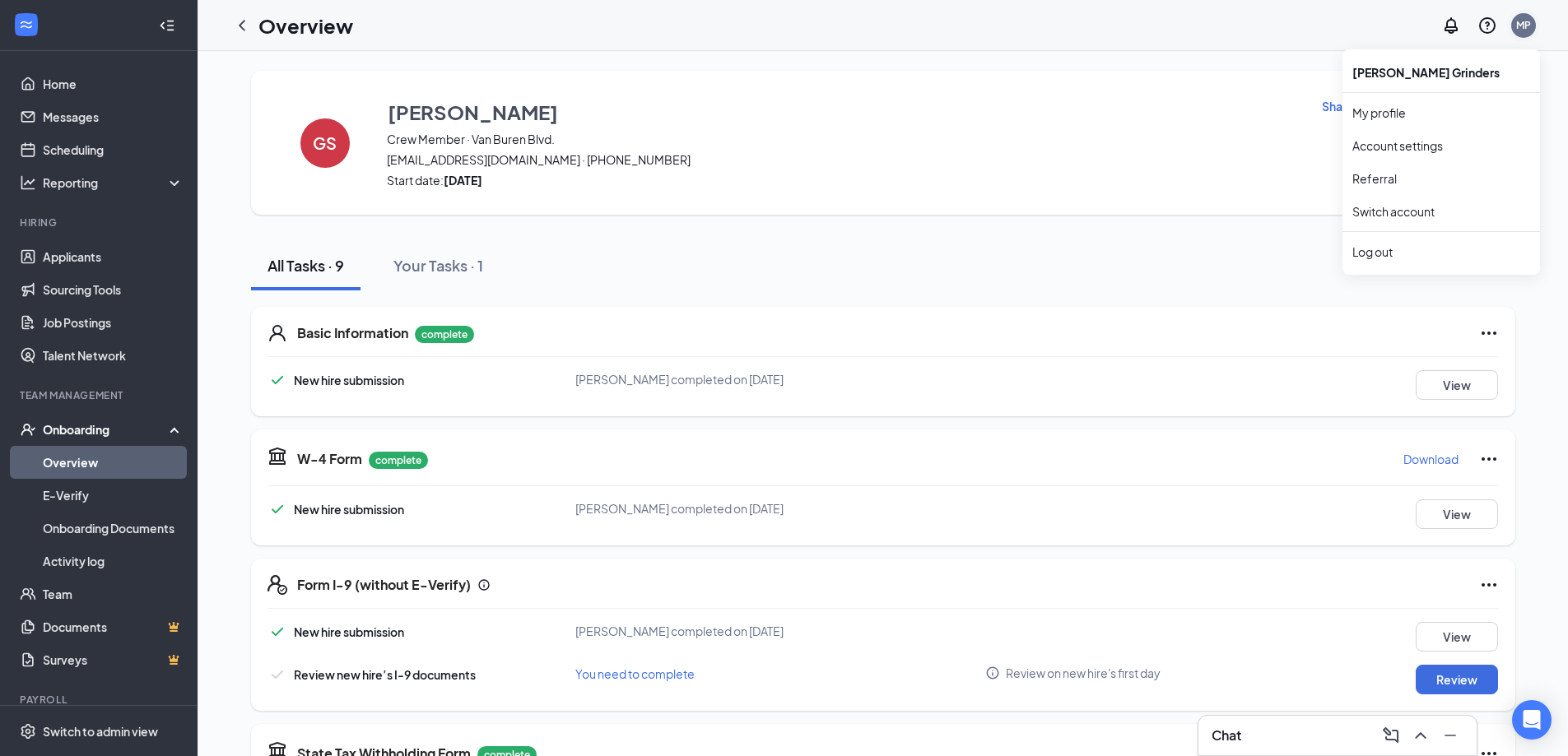
click at [1522, 23] on div "MP" at bounding box center [1523, 25] width 15 height 14
click at [1387, 246] on div "Log out" at bounding box center [1440, 252] width 177 height 17
